Goal: Register for event/course

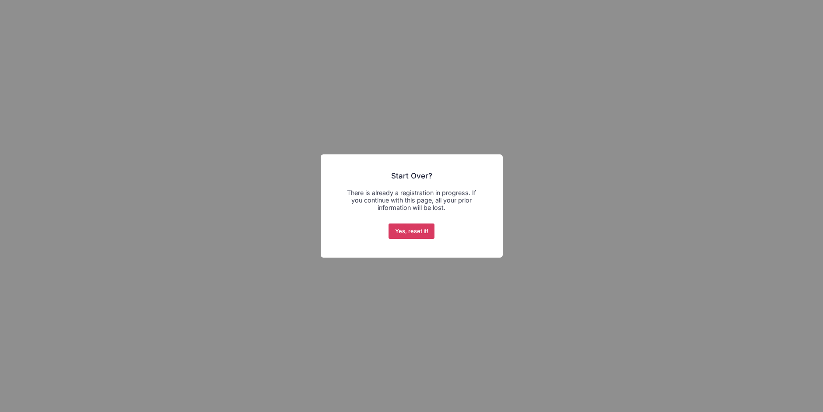
click at [403, 227] on button "Yes, reset it!" at bounding box center [412, 232] width 46 height 16
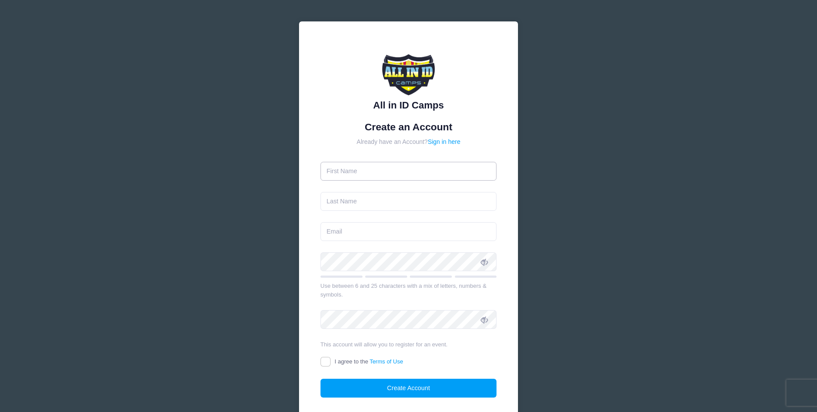
click at [437, 169] on input "text" at bounding box center [408, 171] width 176 height 19
type input "Giana"
type input "Ricco"
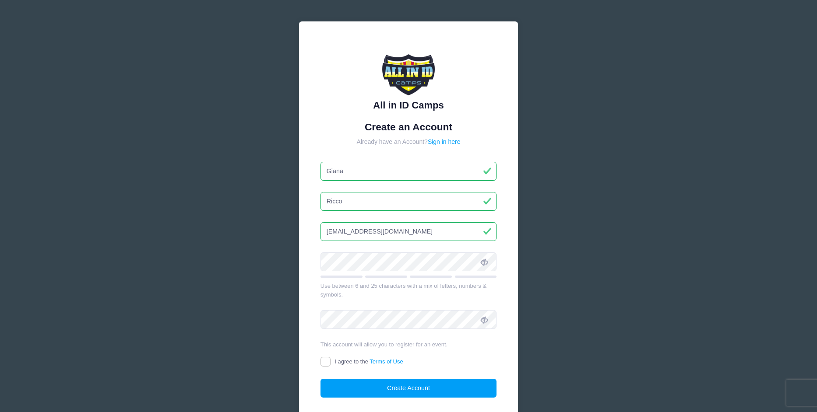
type input "gianaricco@gmail.com"
click at [482, 263] on icon at bounding box center [484, 262] width 7 height 7
click at [322, 358] on input "I agree to the Terms of Use" at bounding box center [325, 362] width 10 height 10
checkbox input "true"
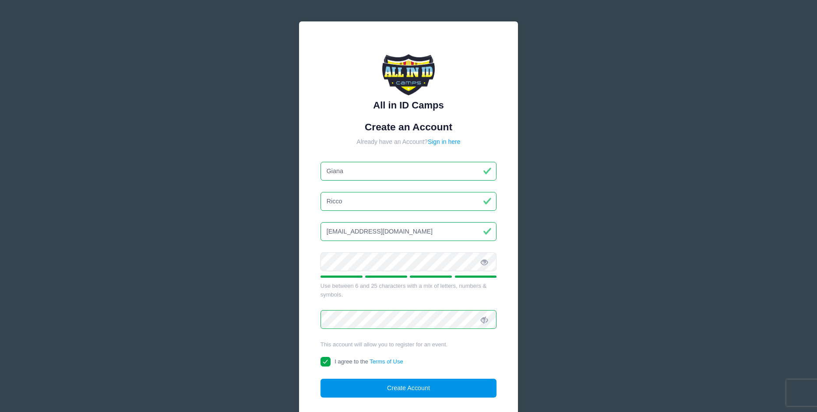
click at [376, 382] on button "Create Account" at bounding box center [408, 388] width 176 height 19
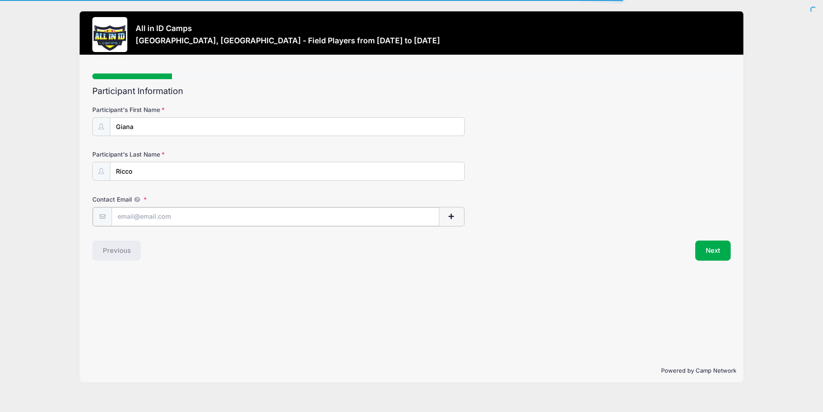
click at [221, 218] on input "Contact Email" at bounding box center [276, 216] width 328 height 19
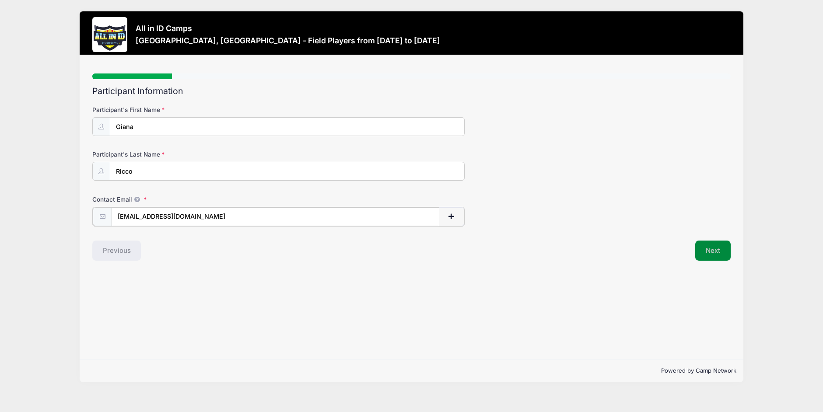
type input "gianaricco@gmail.com"
click at [701, 250] on button "Next" at bounding box center [712, 250] width 35 height 20
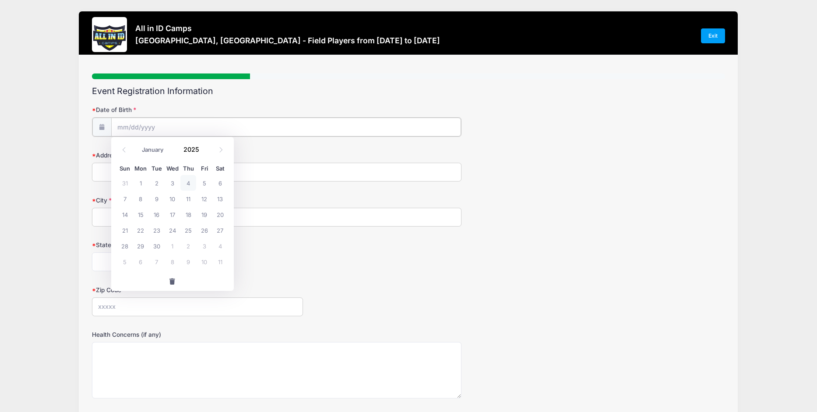
click at [193, 129] on input "Date of Birth" at bounding box center [286, 127] width 350 height 19
click at [158, 128] on input "Date of Birth" at bounding box center [286, 127] width 350 height 19
click at [147, 126] on input "Date of Birth" at bounding box center [286, 127] width 350 height 19
click at [163, 132] on input "Date of Birth" at bounding box center [286, 127] width 350 height 19
click at [155, 131] on input "Date of Birth" at bounding box center [286, 127] width 350 height 19
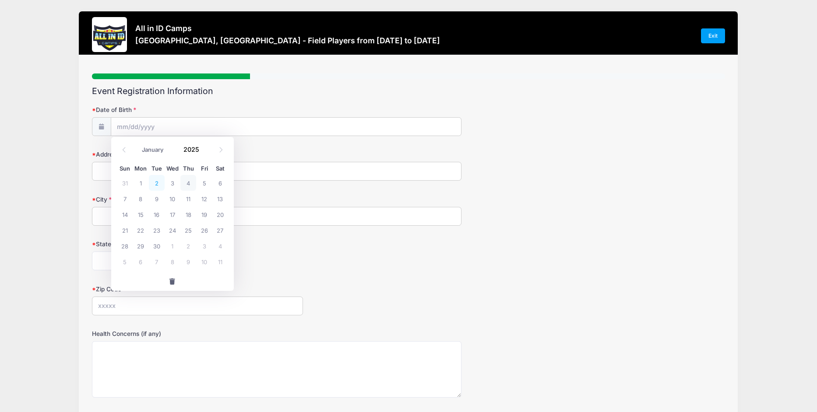
click at [157, 181] on span "2" at bounding box center [157, 183] width 16 height 16
type input "09/02/2025"
click at [174, 127] on input "09/02/2025" at bounding box center [286, 127] width 350 height 19
click at [204, 152] on span at bounding box center [204, 152] width 6 height 7
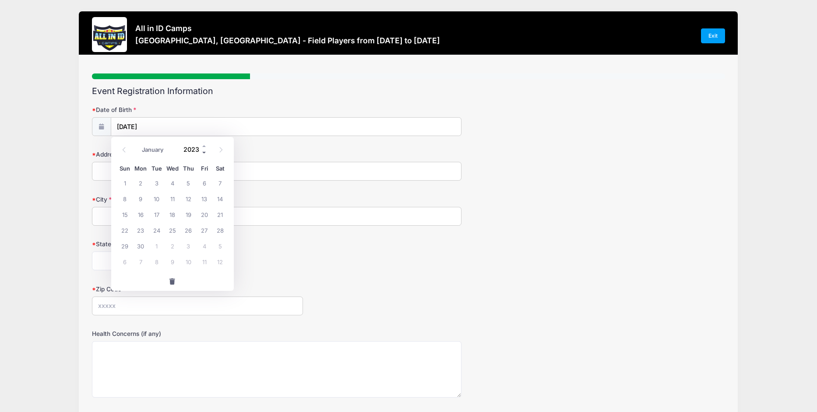
click at [204, 152] on span at bounding box center [204, 152] width 6 height 7
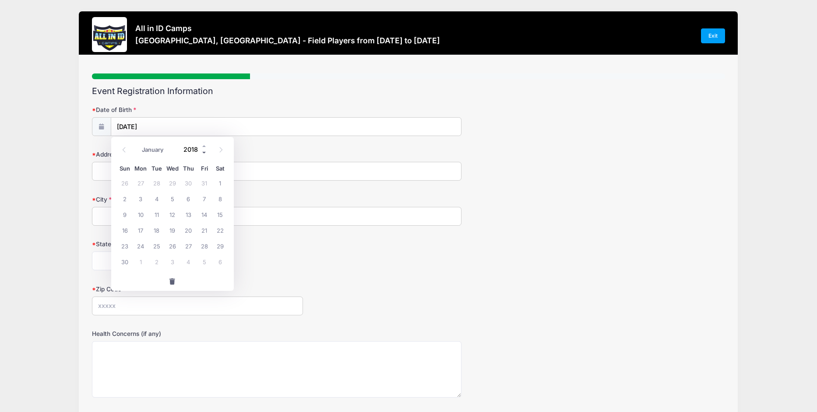
click at [204, 152] on span at bounding box center [204, 152] width 6 height 7
click at [205, 152] on span at bounding box center [204, 152] width 6 height 7
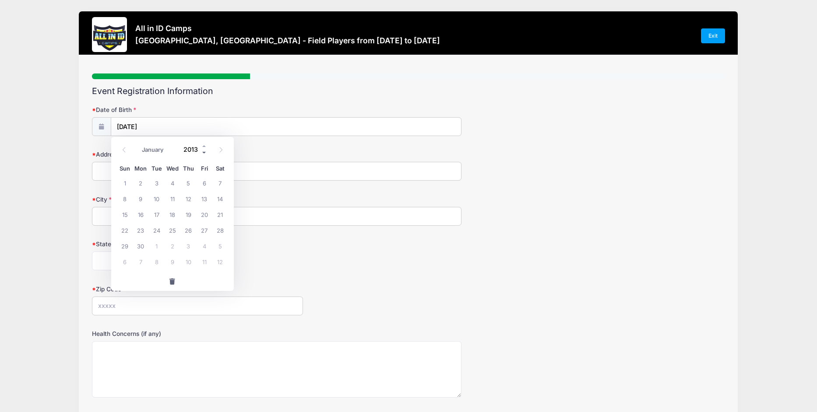
click at [205, 152] on span at bounding box center [204, 152] width 6 height 7
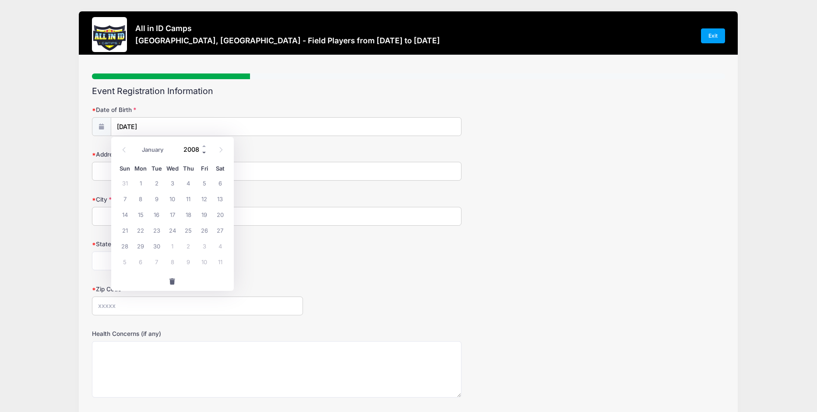
click at [205, 152] on span at bounding box center [204, 152] width 6 height 7
click at [205, 147] on span at bounding box center [204, 146] width 6 height 7
click at [242, 147] on form "Date of Birth 09/02/2025 Address City State Alabama Alaska American Samoa Arizo…" at bounding box center [408, 292] width 633 height 375
click at [175, 131] on input "09/02/2025" at bounding box center [286, 127] width 350 height 19
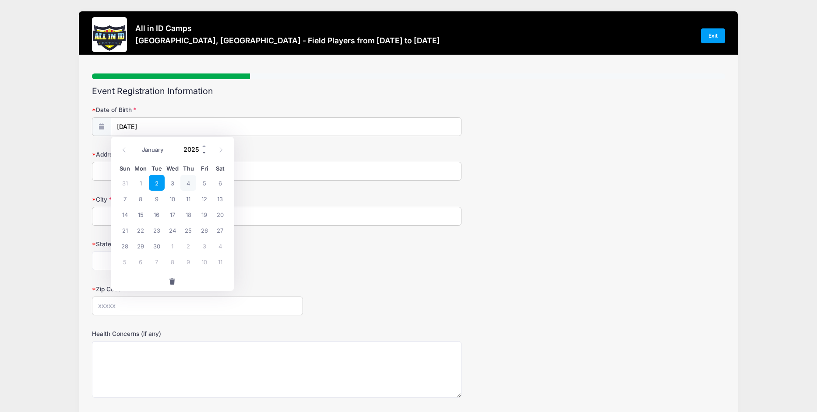
click at [205, 154] on span at bounding box center [204, 152] width 6 height 7
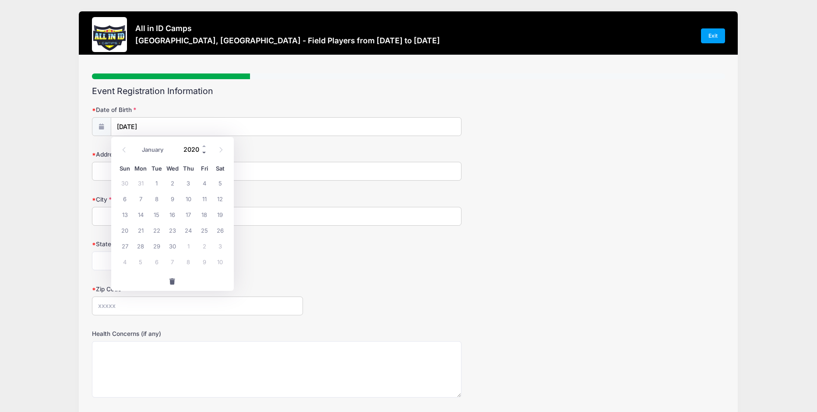
click at [205, 154] on span at bounding box center [204, 152] width 6 height 7
click at [206, 154] on span at bounding box center [204, 152] width 6 height 7
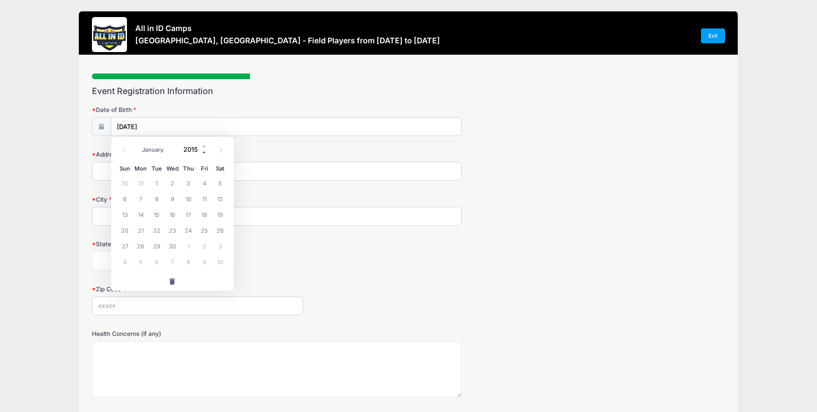
click at [206, 154] on span at bounding box center [204, 152] width 6 height 7
click at [205, 154] on span at bounding box center [204, 152] width 6 height 7
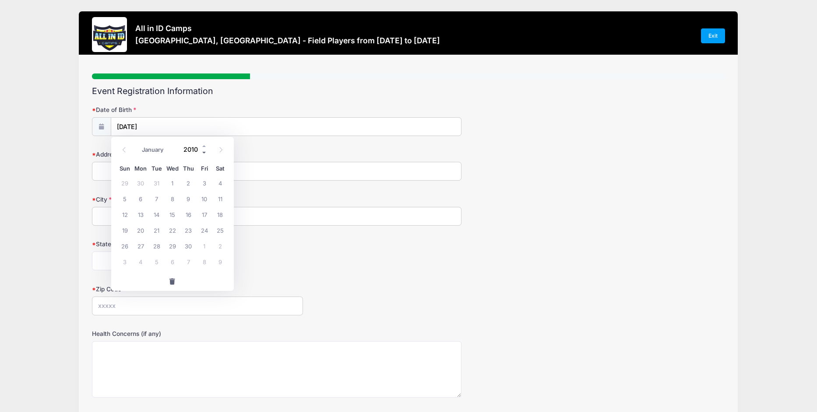
click at [205, 153] on span at bounding box center [204, 152] width 6 height 7
click at [204, 146] on span at bounding box center [204, 146] width 6 height 7
type input "2009"
click at [174, 185] on span "2" at bounding box center [173, 183] width 16 height 16
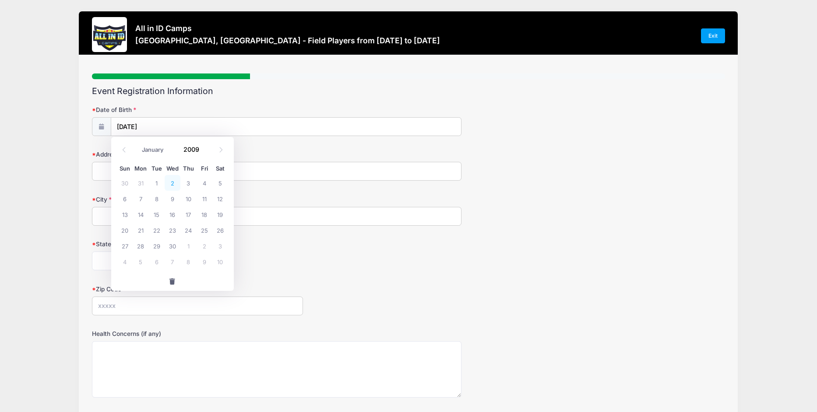
type input "09/02/2009"
click at [156, 174] on input "Address" at bounding box center [276, 171] width 369 height 19
type input "2925 Meadow Lane"
type input "Weston"
select select "FL"
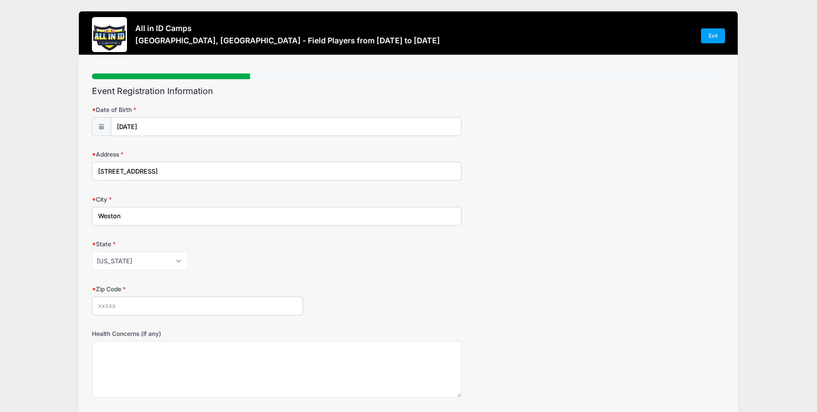
click at [141, 304] on input "Zip Code" at bounding box center [197, 306] width 211 height 19
type input "33331"
click at [348, 319] on form "Date of Birth 09/02/2009 Address 2925 Meadow Lane City Weston State Alabama Ala…" at bounding box center [408, 292] width 633 height 375
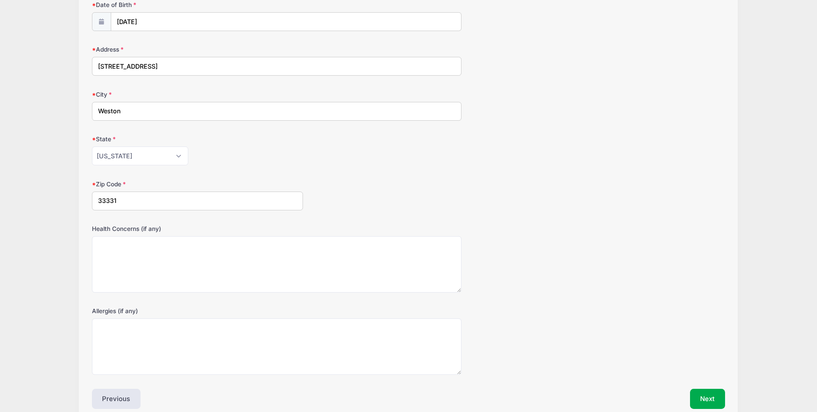
scroll to position [146, 0]
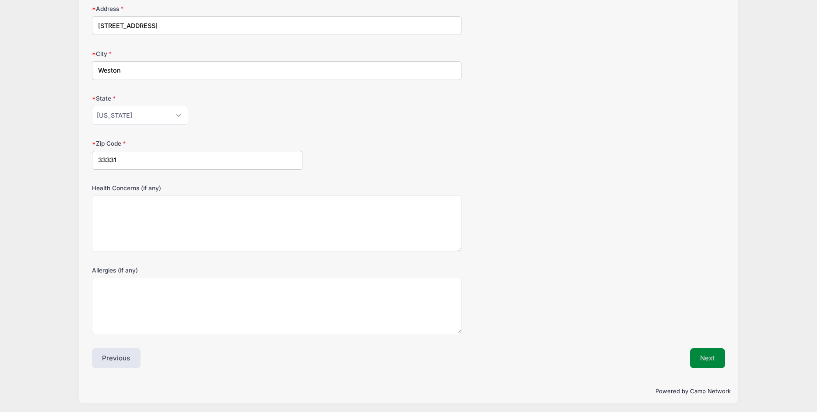
click at [698, 352] on button "Next" at bounding box center [707, 358] width 35 height 20
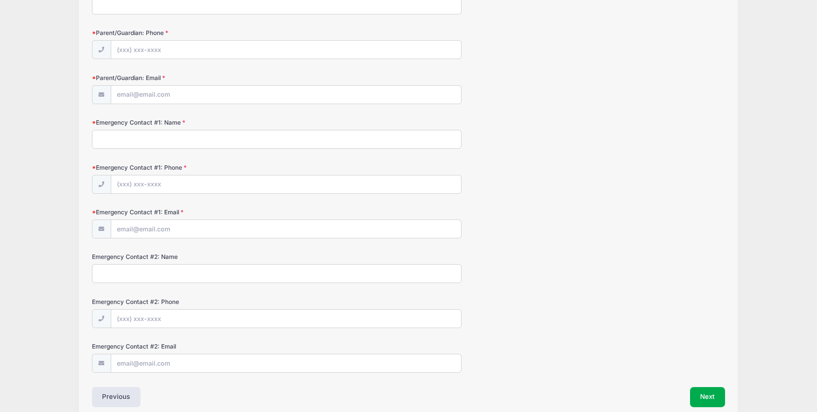
scroll to position [0, 0]
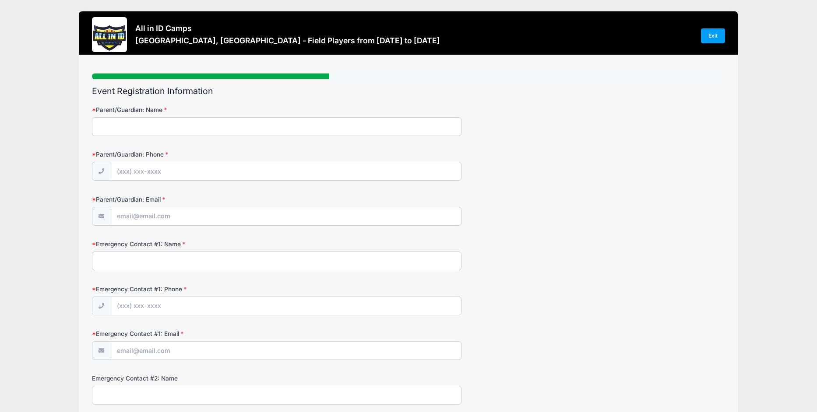
click at [215, 123] on input "Parent/Guardian: Name" at bounding box center [276, 126] width 369 height 19
type input "Antonio Ricco"
type input "(305) 804-3223"
type input "anthonyricco@yahoo.com"
type input "Martha Ricco"
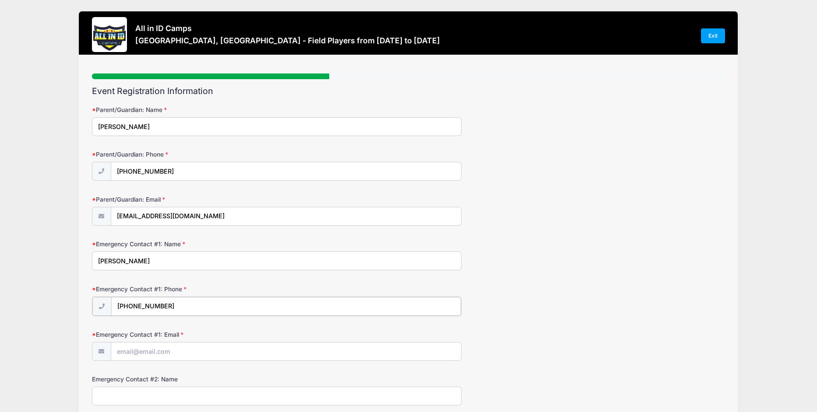
type input "(305) 458-7501"
type input "martharicco@gmail.com"
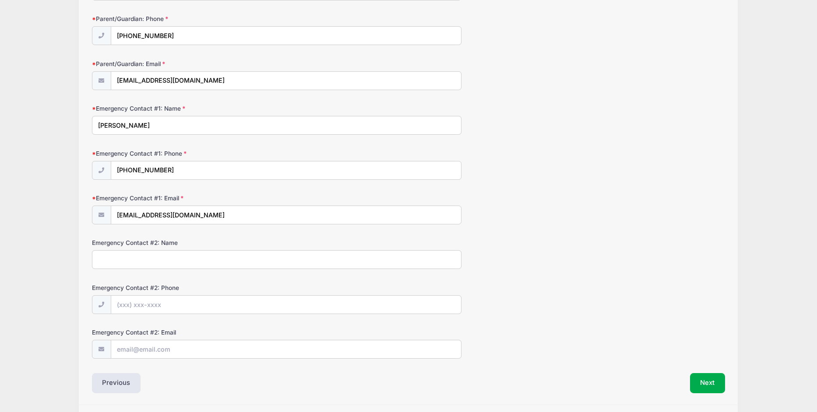
scroll to position [160, 0]
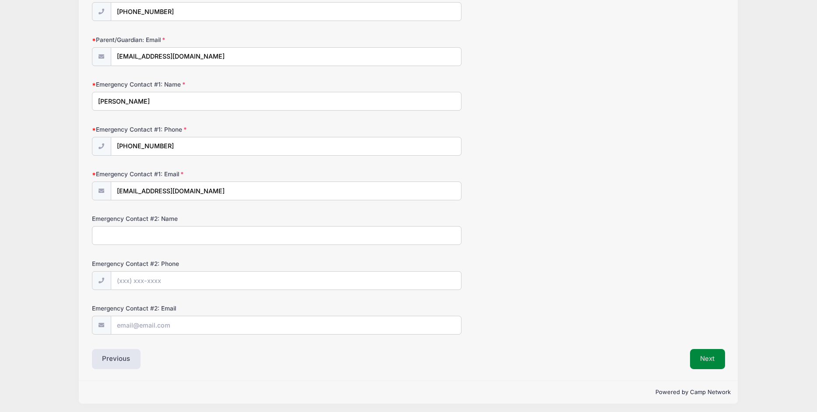
click at [698, 360] on button "Next" at bounding box center [707, 359] width 35 height 20
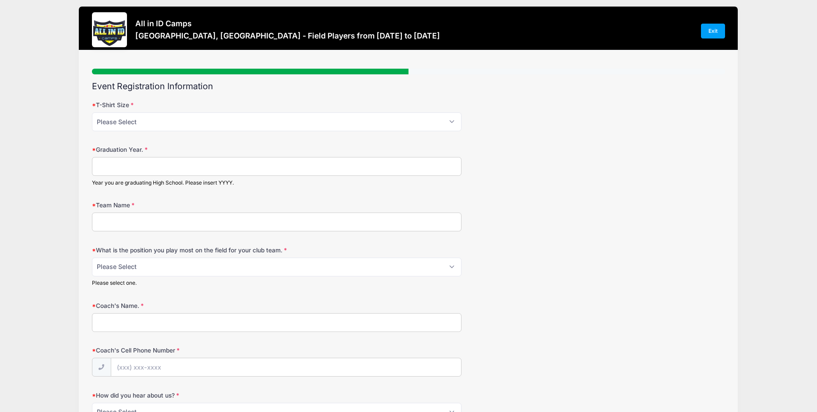
scroll to position [0, 0]
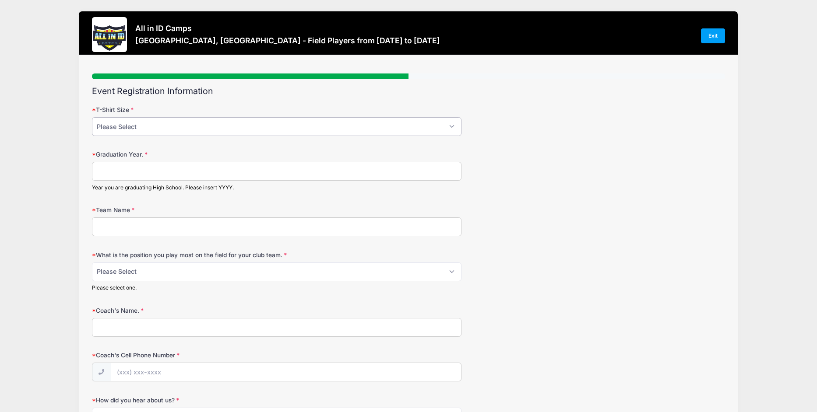
select select "AS"
click at [138, 168] on input "Graduation Year." at bounding box center [276, 171] width 369 height 19
type input "2028"
click at [99, 229] on input "Team Name" at bounding box center [276, 227] width 369 height 19
type input "GA Florida United"
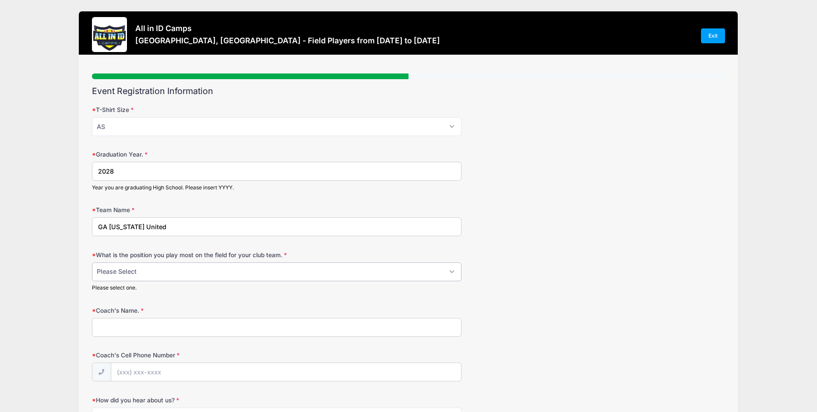
select select "7- Right Winger"
click at [152, 326] on input "Coach's Name." at bounding box center [276, 327] width 369 height 19
type input "Dylan Cassidy"
click at [274, 373] on input "Coach's Cell Phone Number" at bounding box center [286, 372] width 350 height 19
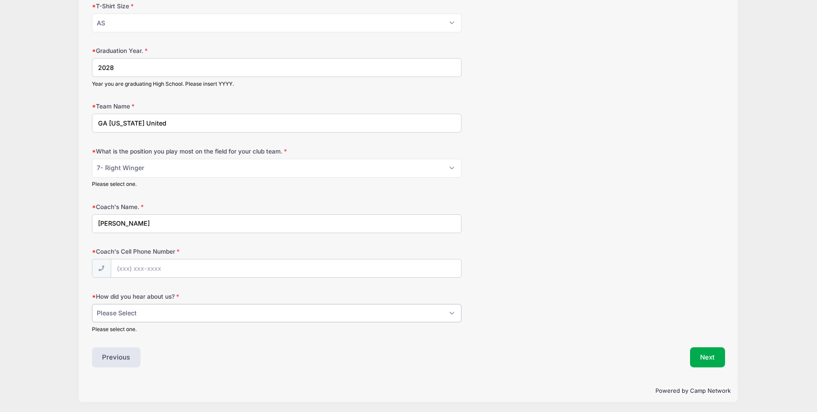
scroll to position [103, 0]
select select "Email"
click at [152, 270] on input "Coach's Cell Phone Number" at bounding box center [286, 269] width 350 height 19
type input "(000) 000-0000"
click at [702, 358] on button "Next" at bounding box center [707, 358] width 35 height 20
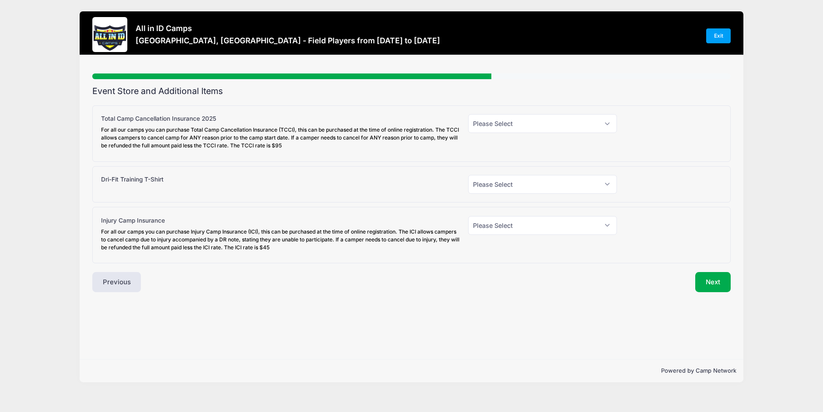
scroll to position [0, 0]
select select "0"
click at [718, 284] on button "Next" at bounding box center [712, 282] width 35 height 20
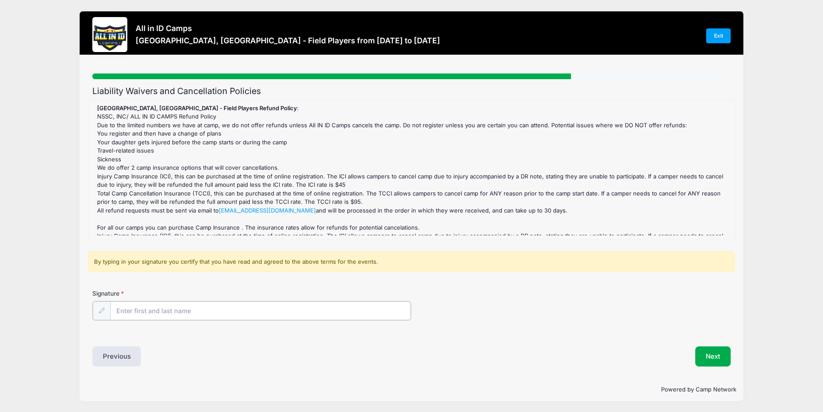
click at [376, 310] on input "Signature" at bounding box center [260, 311] width 301 height 19
type input "Antonio Ricco"
click at [726, 354] on button "Next" at bounding box center [712, 356] width 35 height 20
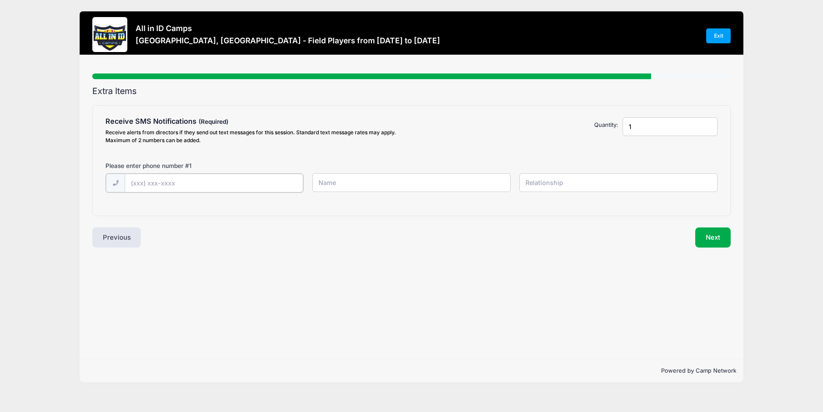
click at [250, 181] on input "text" at bounding box center [214, 183] width 179 height 19
type input "(305) 804-3223"
type input "Antonio Ricco"
type input "Father"
click at [705, 236] on button "Next" at bounding box center [712, 237] width 35 height 20
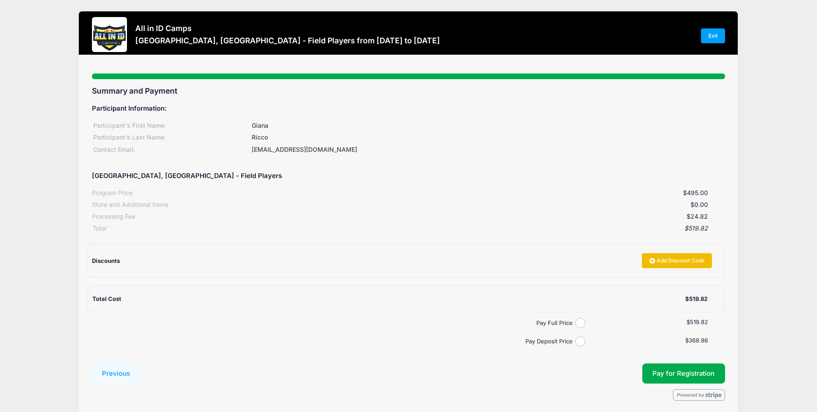
click at [676, 260] on link "Add Discount Code" at bounding box center [677, 260] width 70 height 15
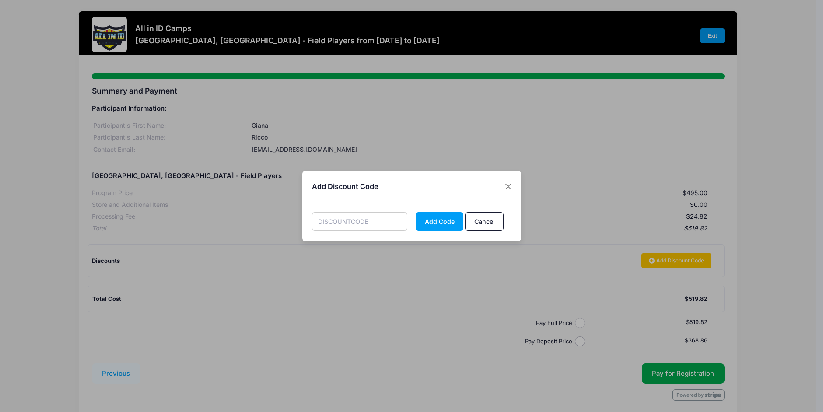
click at [390, 220] on input "text" at bounding box center [359, 221] width 95 height 19
click at [430, 221] on button "Add Code" at bounding box center [440, 221] width 48 height 19
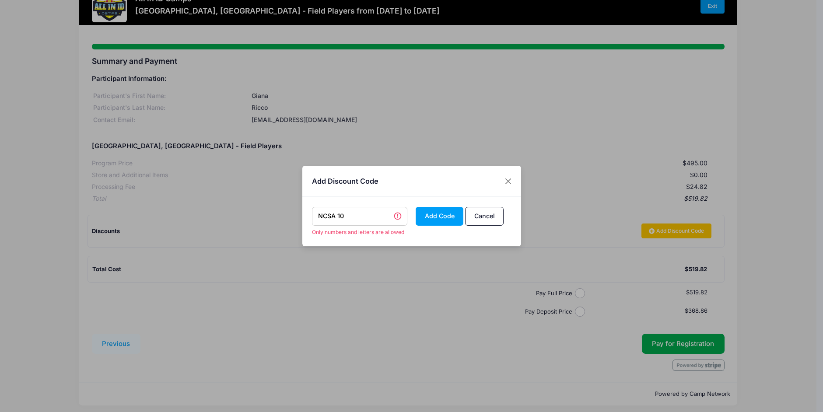
click at [339, 217] on input "NCSA 10" at bounding box center [359, 216] width 95 height 19
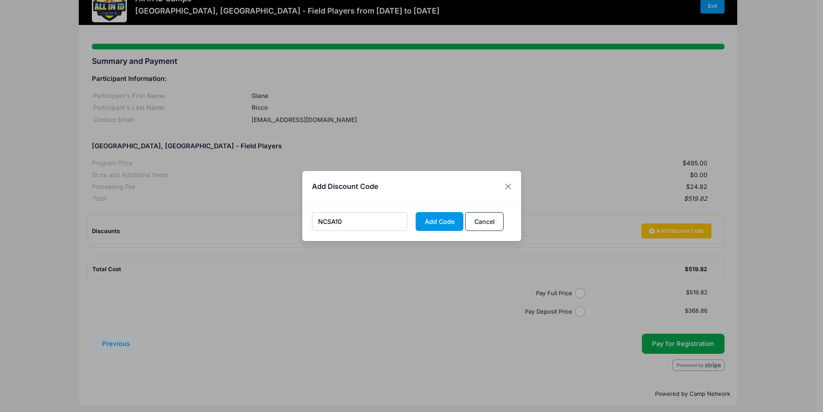
click at [420, 220] on button "Add Code" at bounding box center [440, 221] width 48 height 19
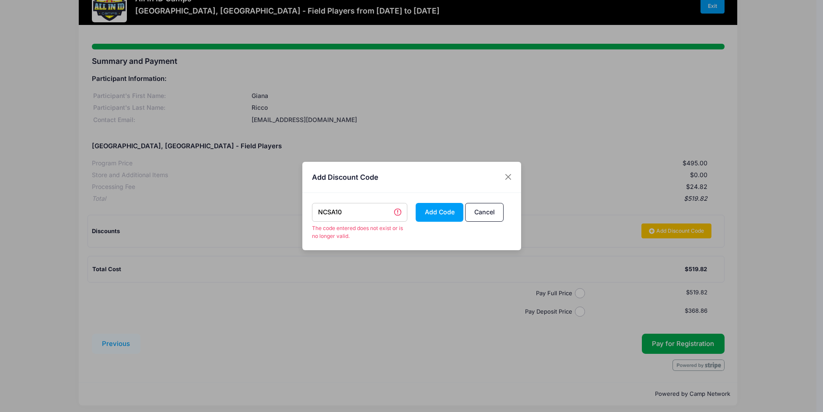
click at [361, 214] on input "NCSA10" at bounding box center [359, 212] width 95 height 19
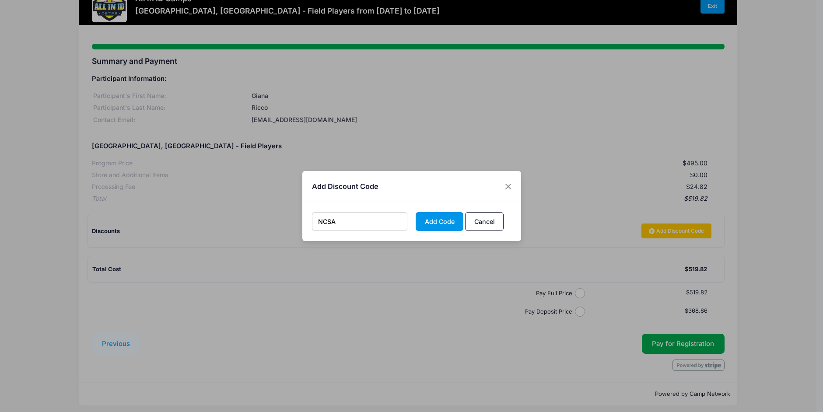
type input "NCSA"
click at [458, 220] on button "Add Code" at bounding box center [440, 221] width 48 height 19
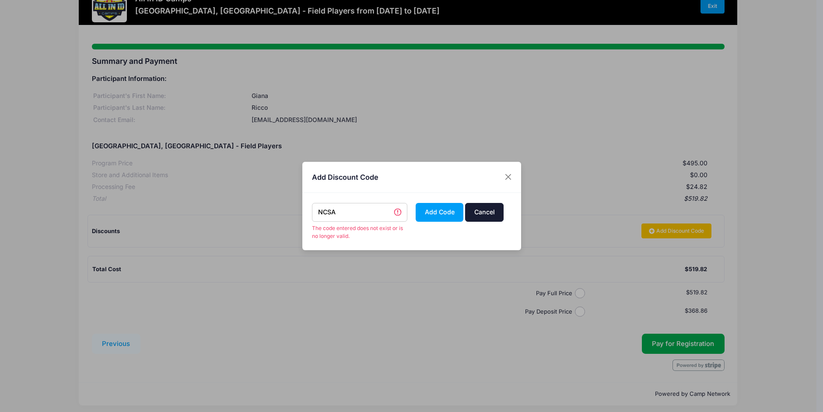
click at [478, 207] on button "Cancel" at bounding box center [484, 212] width 39 height 19
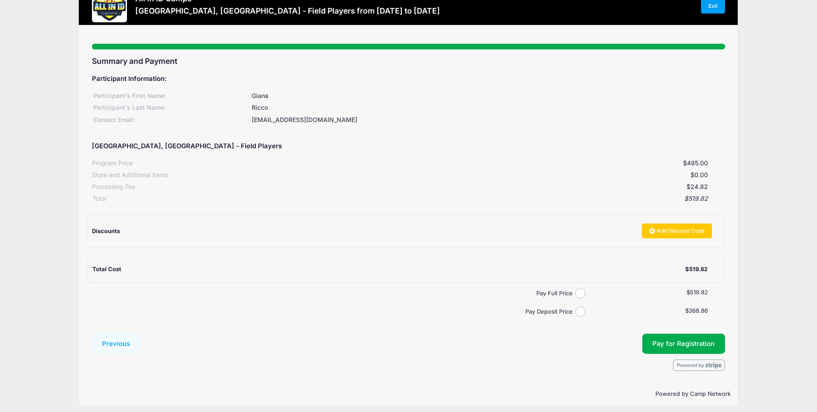
click at [580, 307] on input "Pay Deposit Price" at bounding box center [580, 312] width 10 height 10
radio input "true"
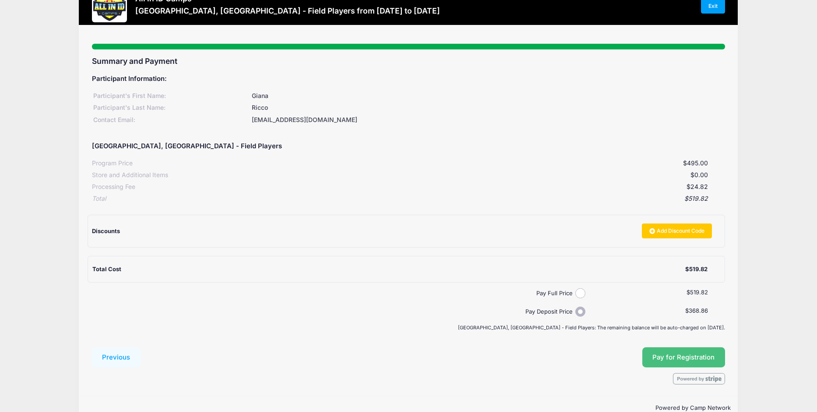
click at [674, 351] on button "Pay for Registration" at bounding box center [683, 357] width 83 height 20
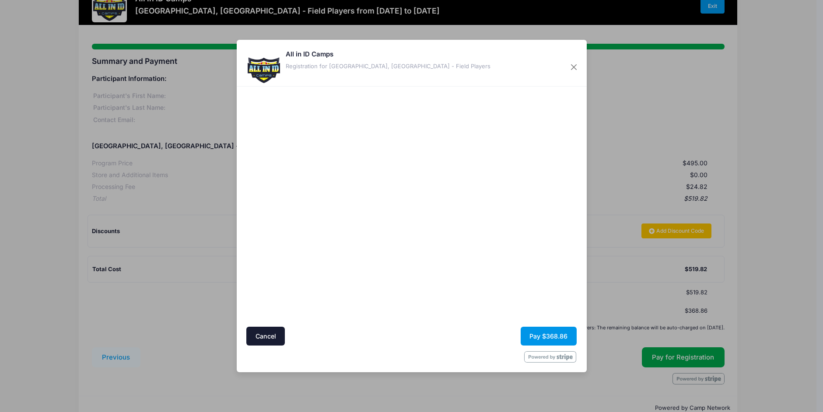
click at [560, 330] on button "Pay $368.86" at bounding box center [549, 336] width 56 height 19
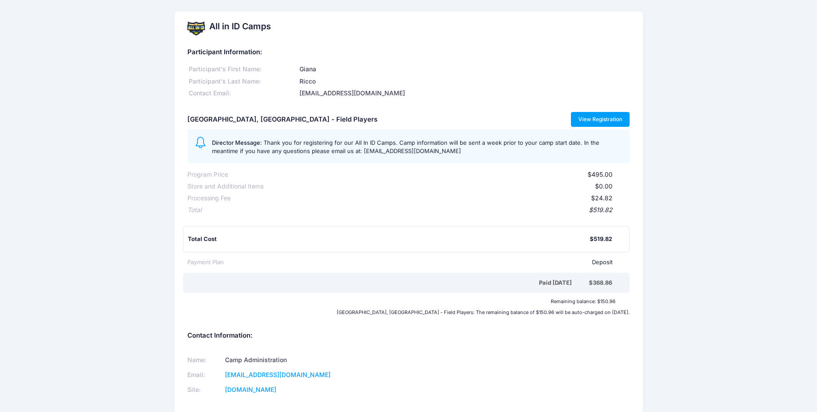
click at [597, 117] on link "View Registration" at bounding box center [600, 119] width 59 height 15
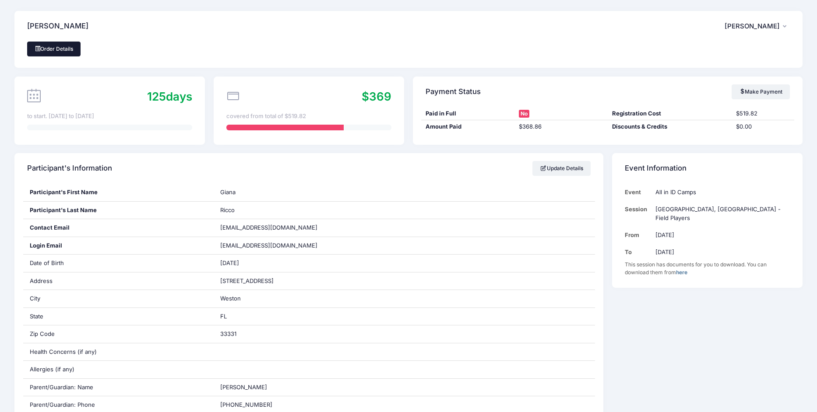
click at [57, 52] on link "Order Details" at bounding box center [53, 49] width 53 height 15
